Goal: Task Accomplishment & Management: Use online tool/utility

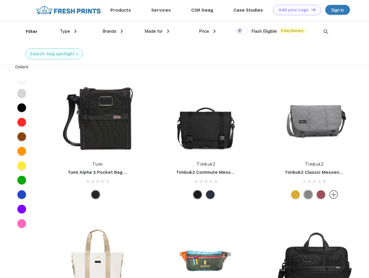
click at [295, 10] on link "Add your Logo Design Tool" at bounding box center [297, 10] width 48 height 10
click at [0, 0] on div "Design Tool" at bounding box center [0, 0] width 0 height 0
click at [311, 10] on link "Add your Logo Design Tool" at bounding box center [297, 10] width 48 height 10
click at [28, 32] on div "Filter" at bounding box center [32, 31] width 12 height 7
click at [68, 31] on span "Type" at bounding box center [65, 31] width 10 height 5
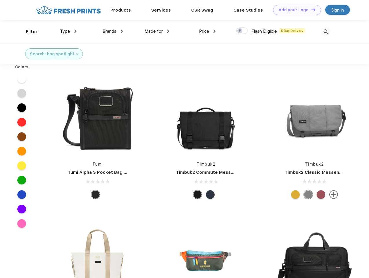
click at [113, 31] on span "Brands" at bounding box center [110, 31] width 14 height 5
click at [157, 31] on span "Made for" at bounding box center [154, 31] width 18 height 5
click at [207, 31] on span "Price" at bounding box center [204, 31] width 10 height 5
click at [242, 31] on div at bounding box center [241, 31] width 11 height 6
click at [240, 31] on input "checkbox" at bounding box center [238, 29] width 4 height 4
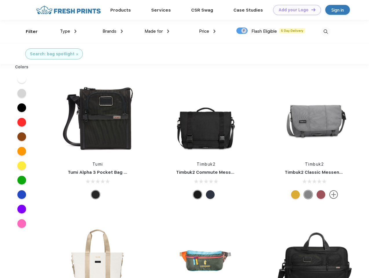
click at [326, 32] on img at bounding box center [326, 32] width 10 height 10
